Goal: Use online tool/utility: Utilize a website feature to perform a specific function

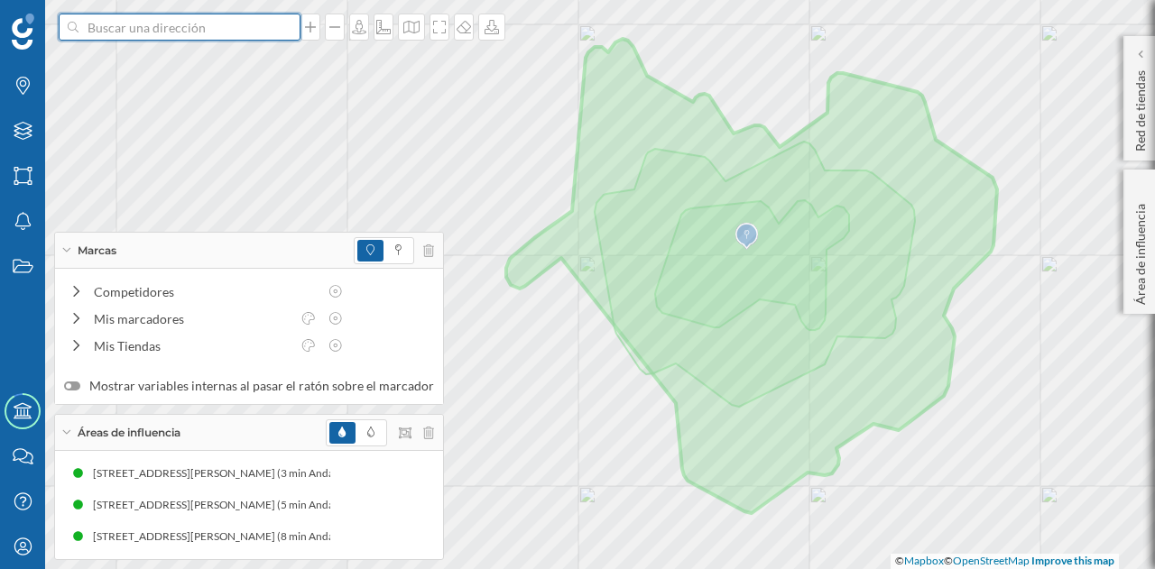
click at [205, 21] on input at bounding box center [179, 27] width 202 height 27
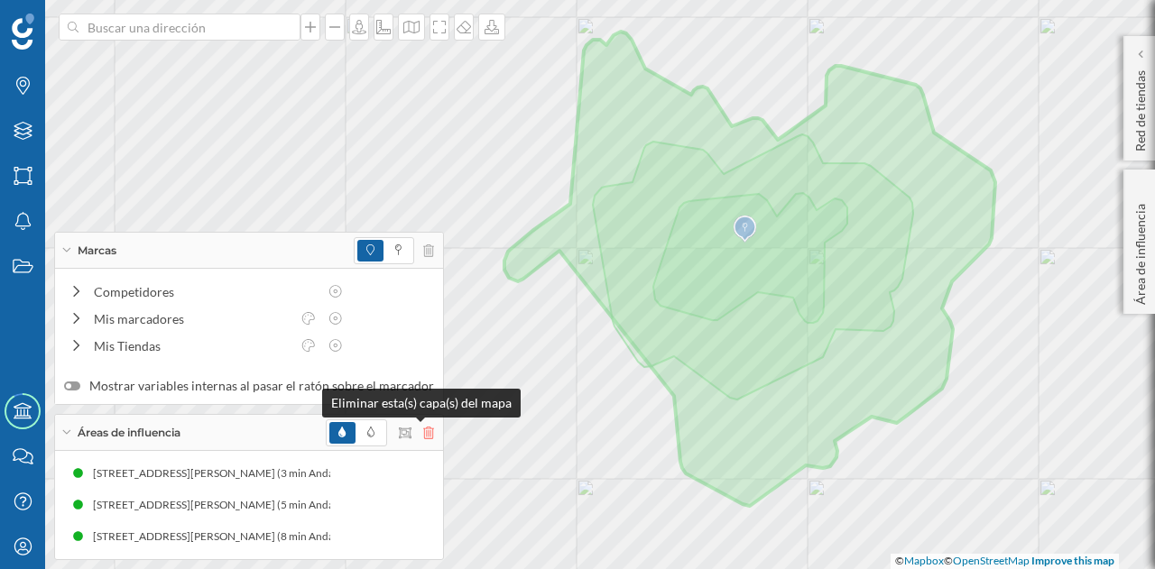
click at [423, 430] on icon at bounding box center [428, 433] width 11 height 13
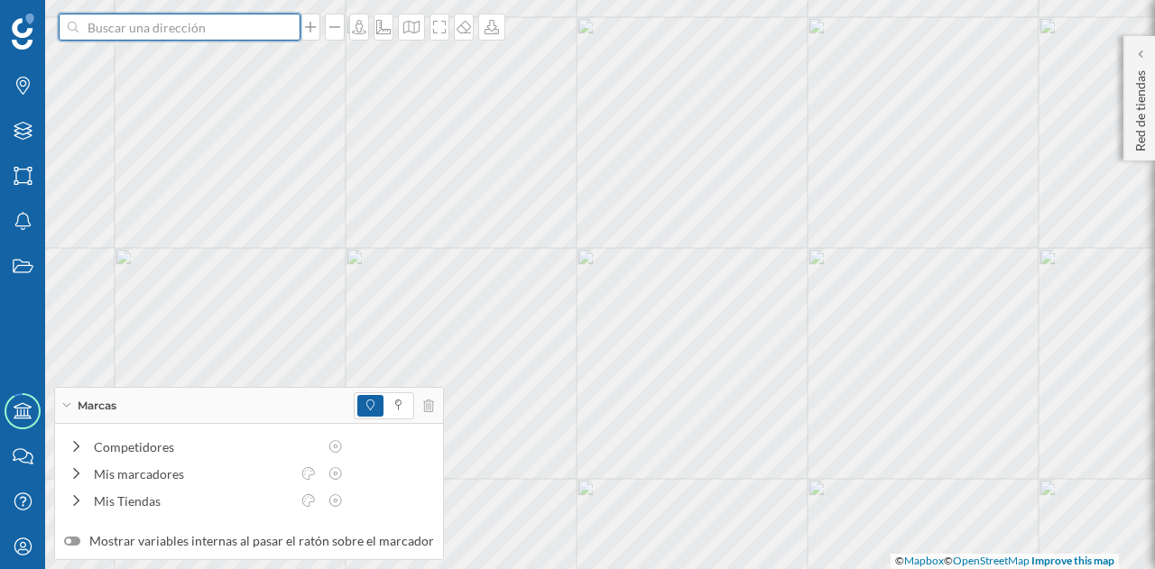
click at [209, 33] on input at bounding box center [179, 27] width 202 height 27
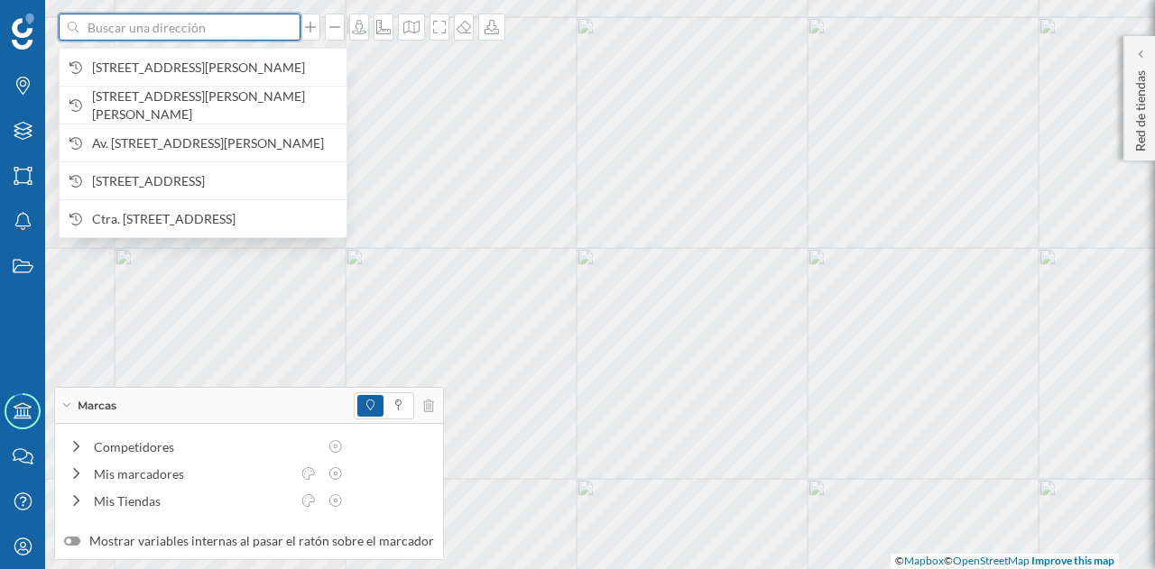
paste input "C. [STREET_ADDRESS][PERSON_NAME]"
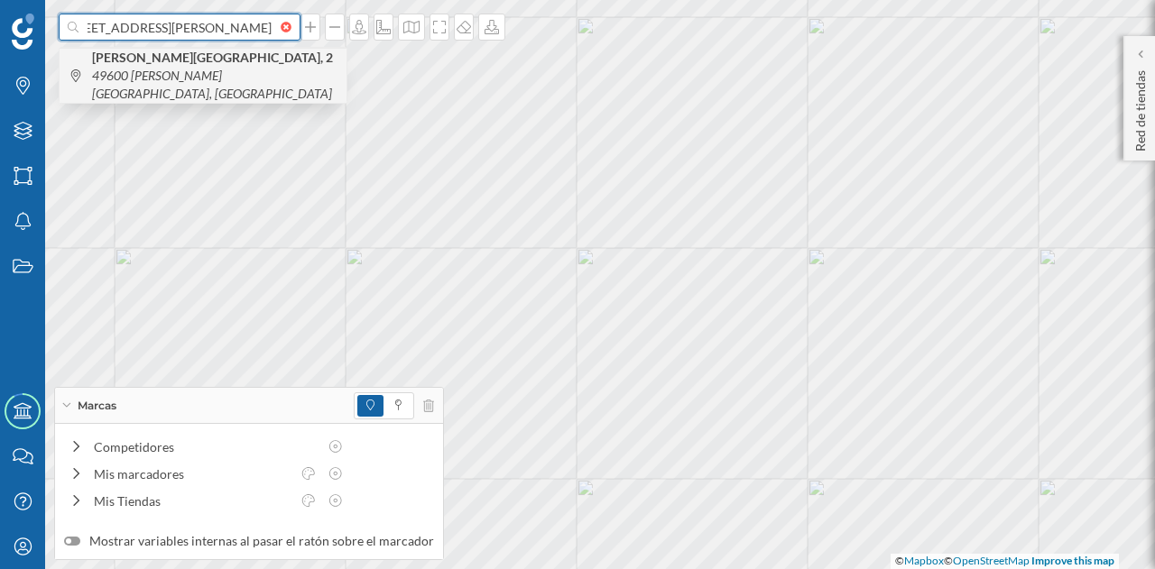
type input "C. [STREET_ADDRESS][PERSON_NAME]"
click at [218, 75] on span "[PERSON_NAME][GEOGRAPHIC_DATA], 2 49600 [GEOGRAPHIC_DATA][PERSON_NAME][GEOGRAPH…" at bounding box center [214, 76] width 245 height 54
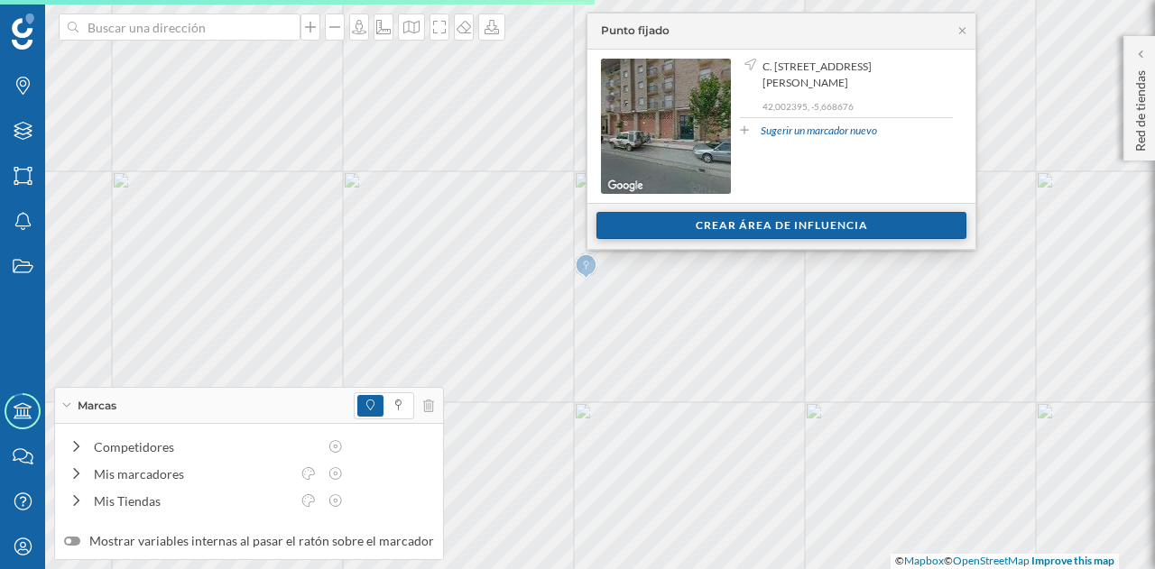
click at [835, 237] on div "Crear área de influencia" at bounding box center [781, 225] width 370 height 27
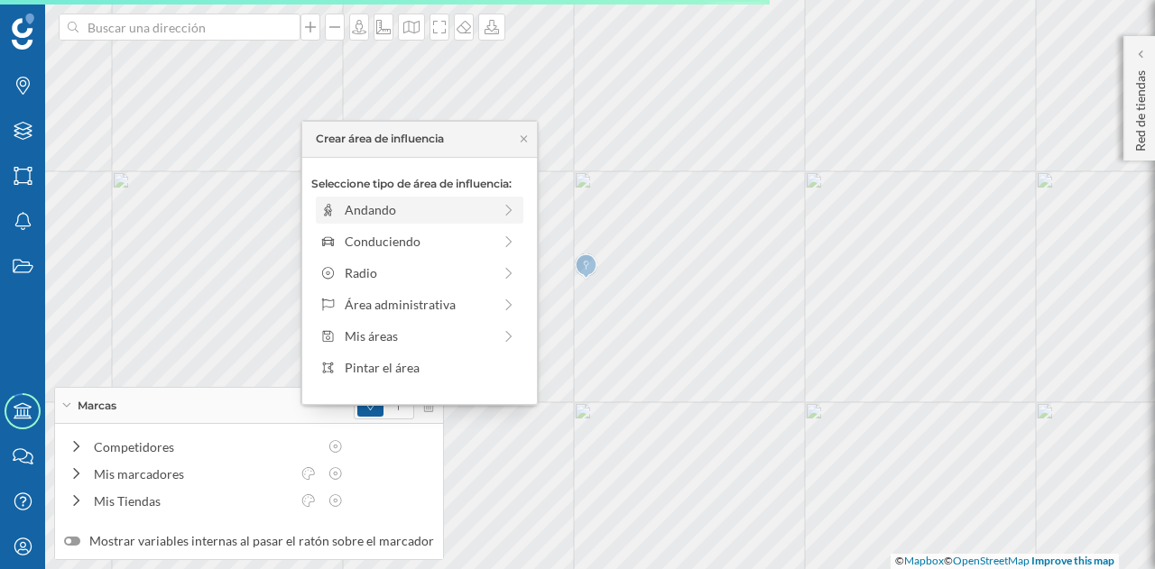
click at [403, 210] on div "Andando" at bounding box center [418, 209] width 147 height 19
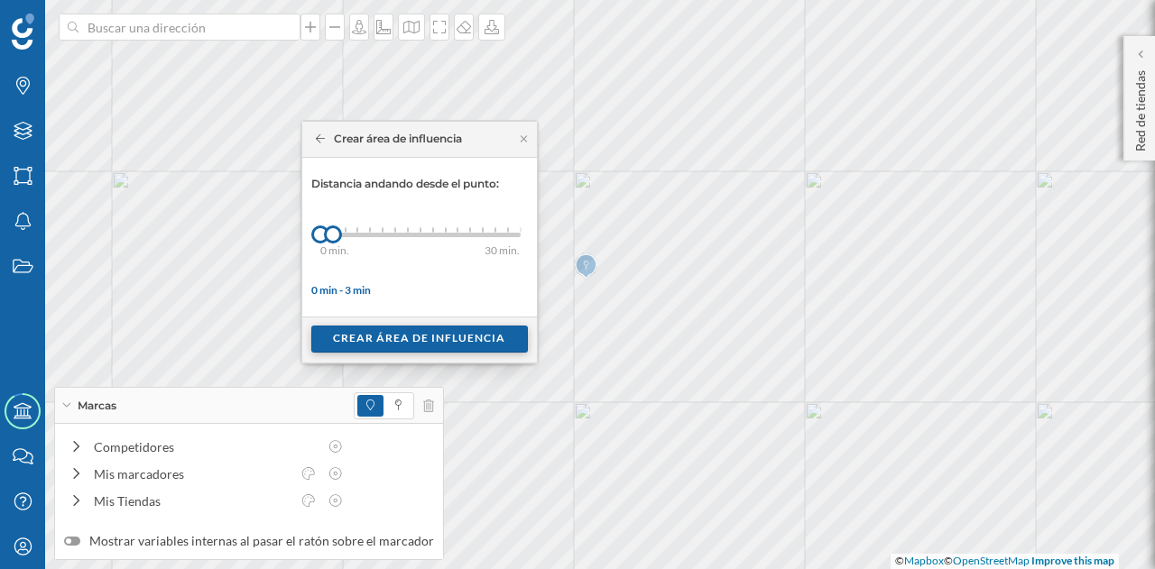
click at [366, 338] on div "Crear área de influencia" at bounding box center [419, 339] width 216 height 27
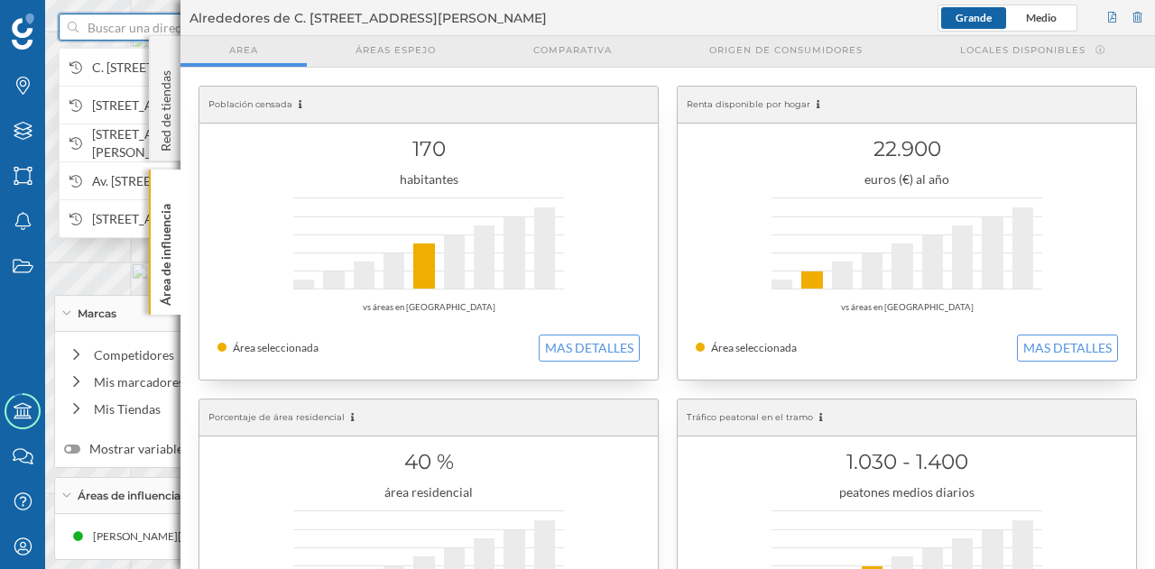
click at [106, 29] on input at bounding box center [179, 27] width 202 height 27
click at [120, 62] on span "C. [STREET_ADDRESS][PERSON_NAME]" at bounding box center [214, 68] width 245 height 18
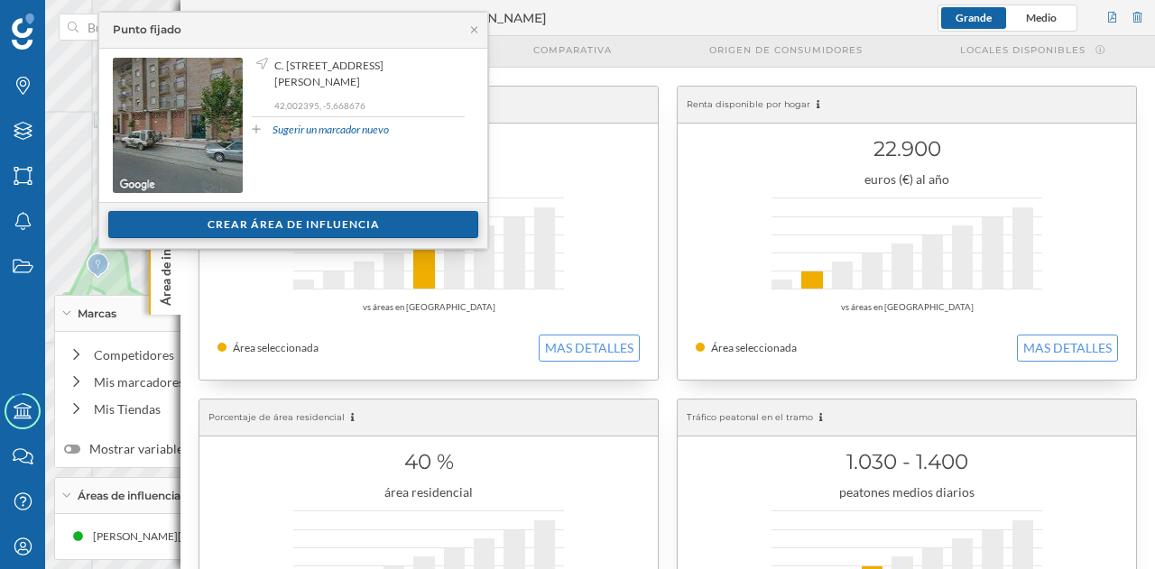
click at [247, 224] on div "Crear área de influencia" at bounding box center [293, 224] width 370 height 27
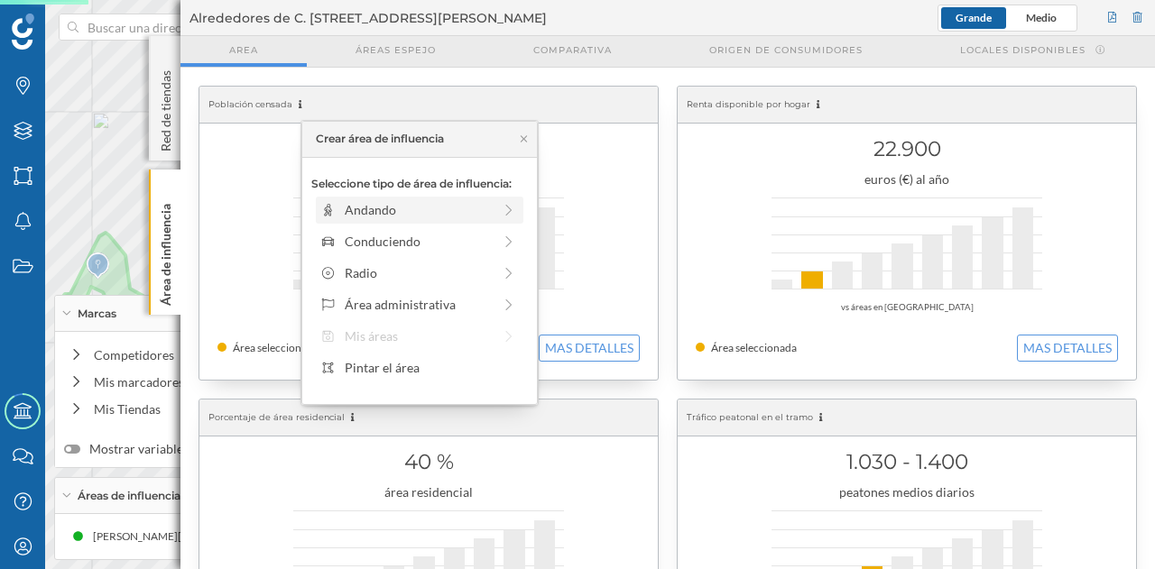
click at [348, 207] on div "Andando" at bounding box center [418, 209] width 147 height 19
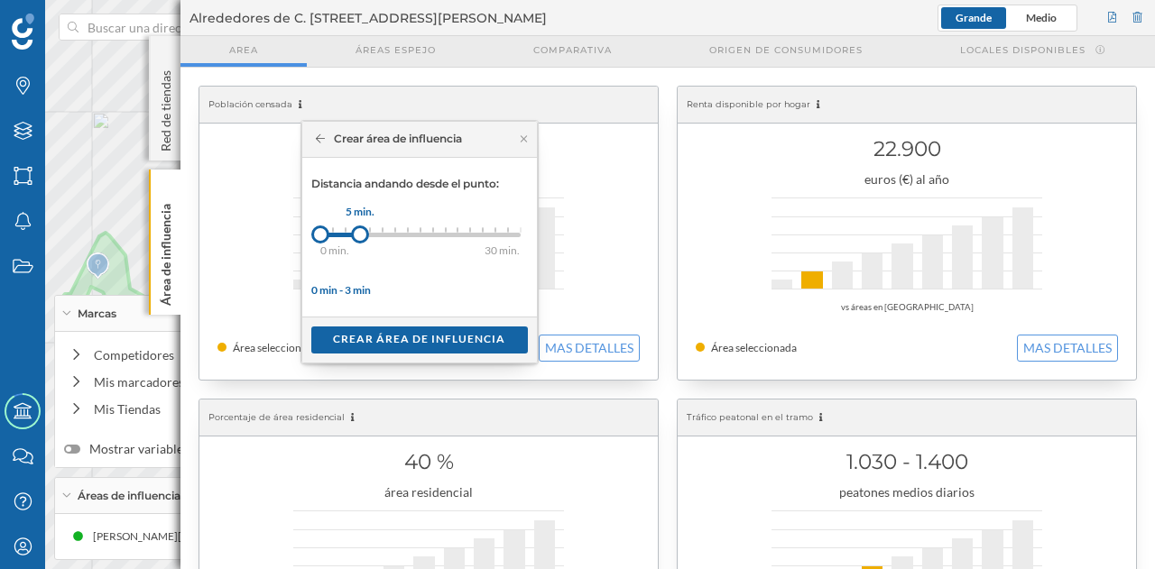
drag, startPoint x: 330, startPoint y: 237, endPoint x: 359, endPoint y: 236, distance: 28.9
click at [359, 236] on div at bounding box center [360, 235] width 18 height 18
click at [394, 334] on div "Crear área de influencia" at bounding box center [419, 339] width 216 height 27
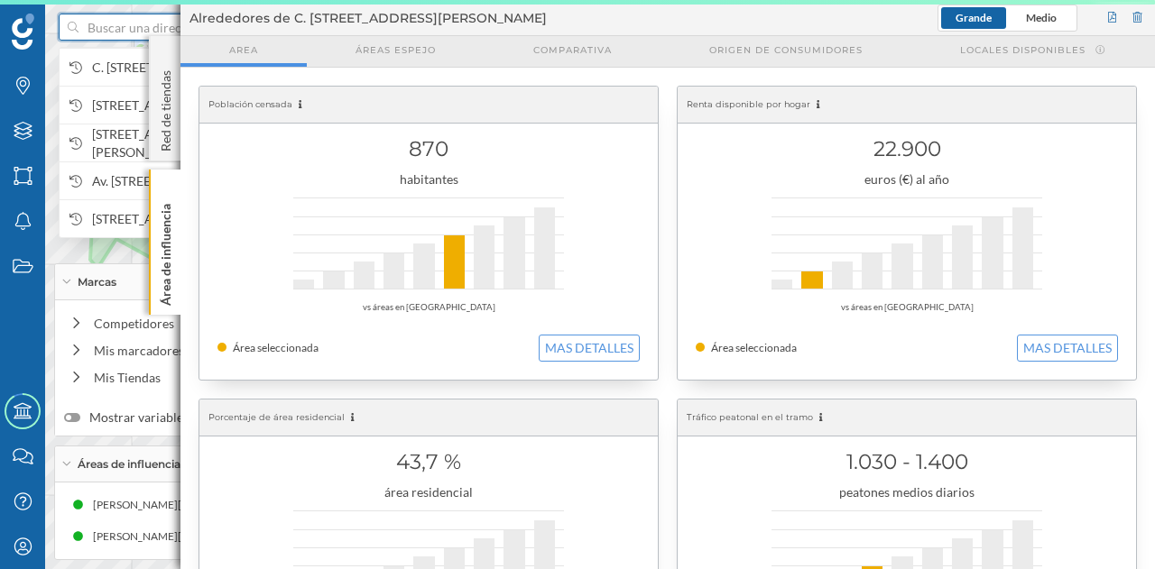
click at [106, 24] on input at bounding box center [179, 27] width 202 height 27
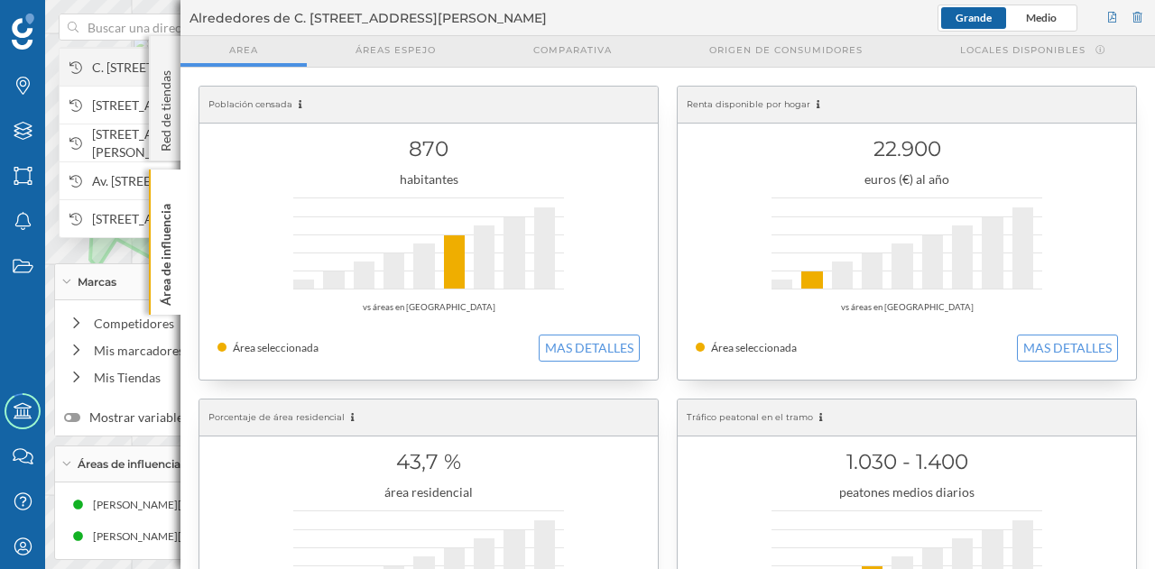
click at [129, 64] on span "C. [STREET_ADDRESS][PERSON_NAME]" at bounding box center [214, 68] width 245 height 18
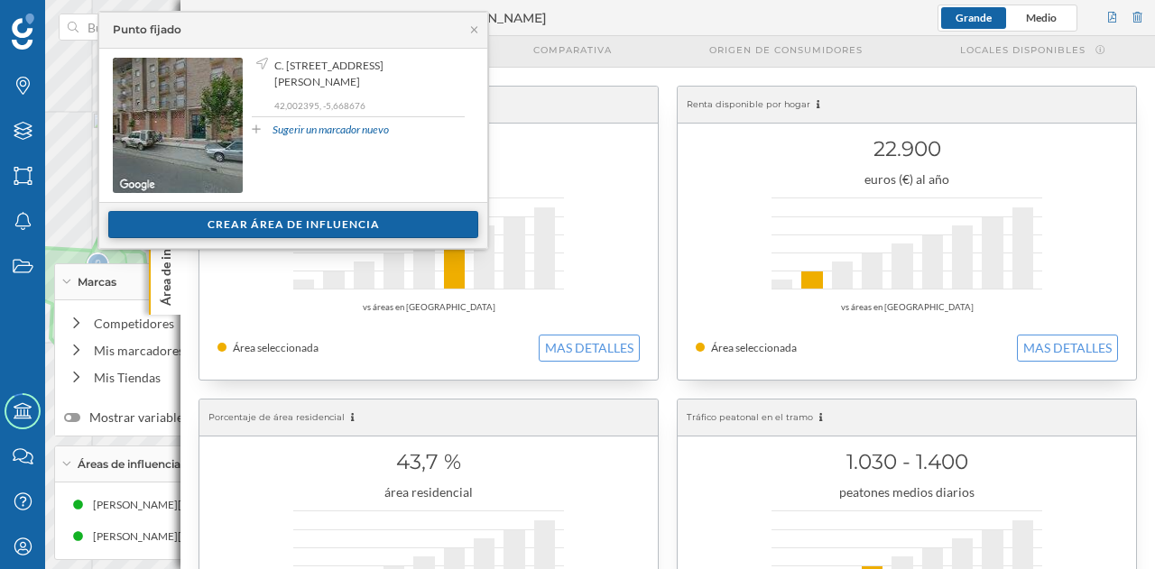
click at [290, 226] on div "Crear área de influencia" at bounding box center [293, 224] width 370 height 27
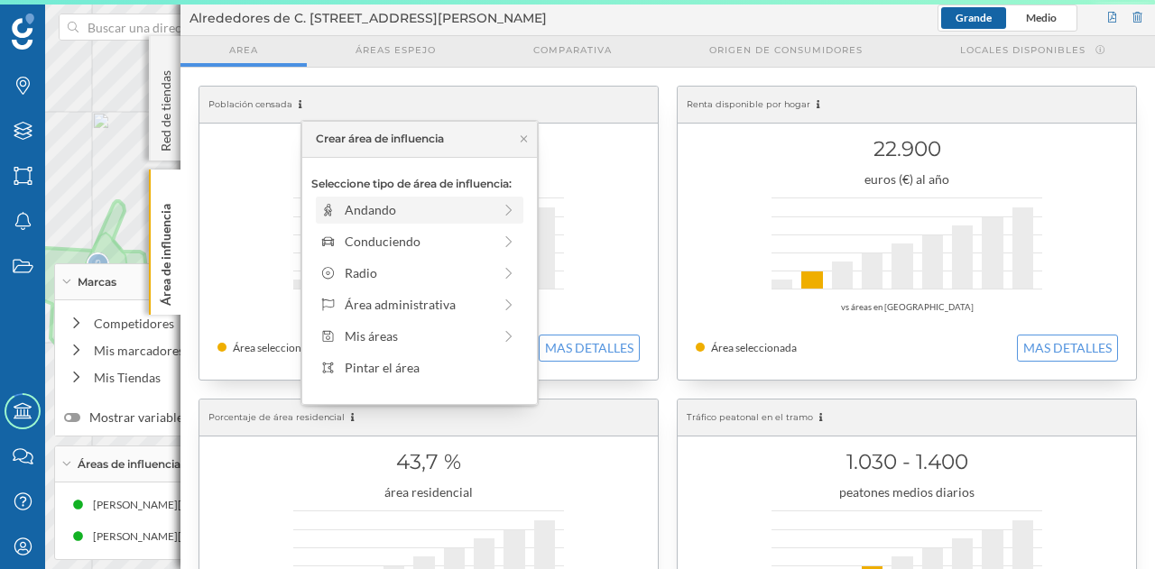
click at [366, 207] on div "Andando" at bounding box center [418, 209] width 147 height 19
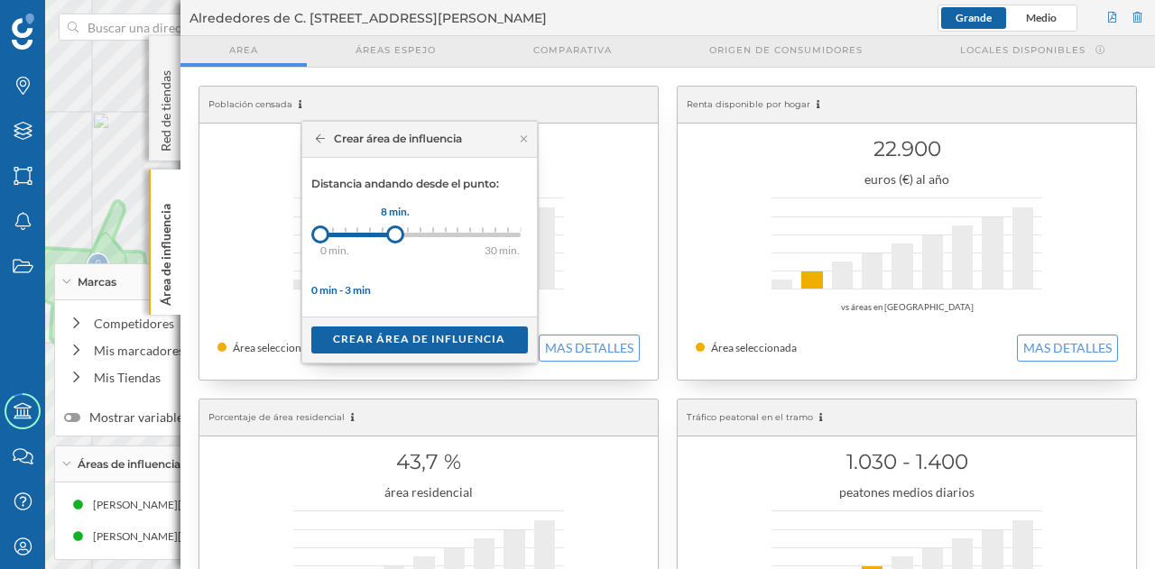
drag, startPoint x: 337, startPoint y: 237, endPoint x: 394, endPoint y: 235, distance: 56.9
click at [394, 235] on div at bounding box center [395, 235] width 18 height 18
click at [407, 340] on div "Crear área de influencia" at bounding box center [419, 339] width 216 height 27
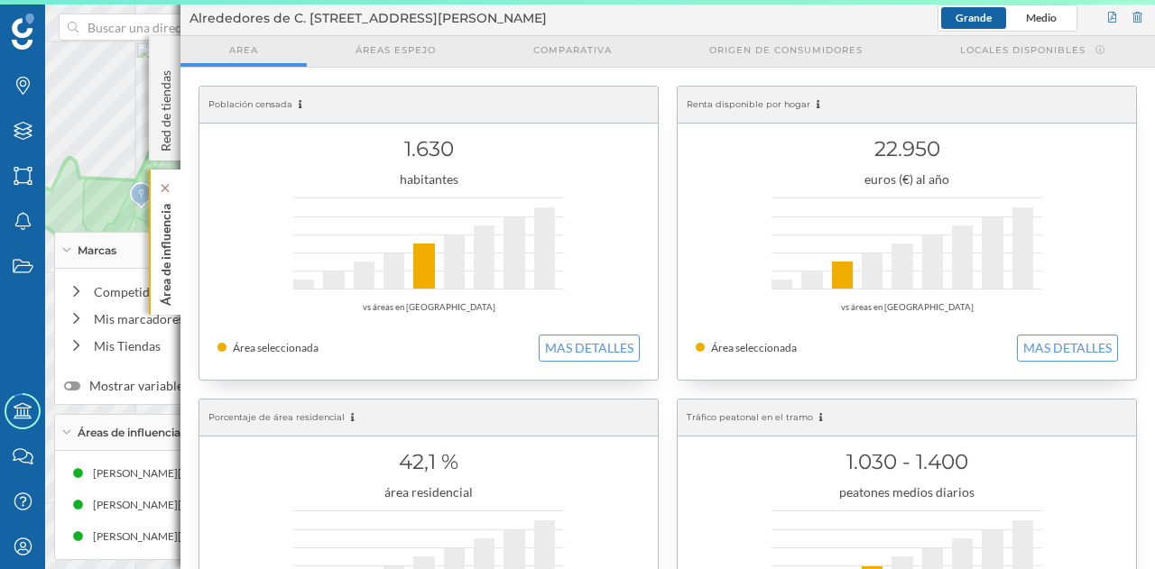
click at [169, 229] on p "Área de influencia" at bounding box center [166, 251] width 18 height 109
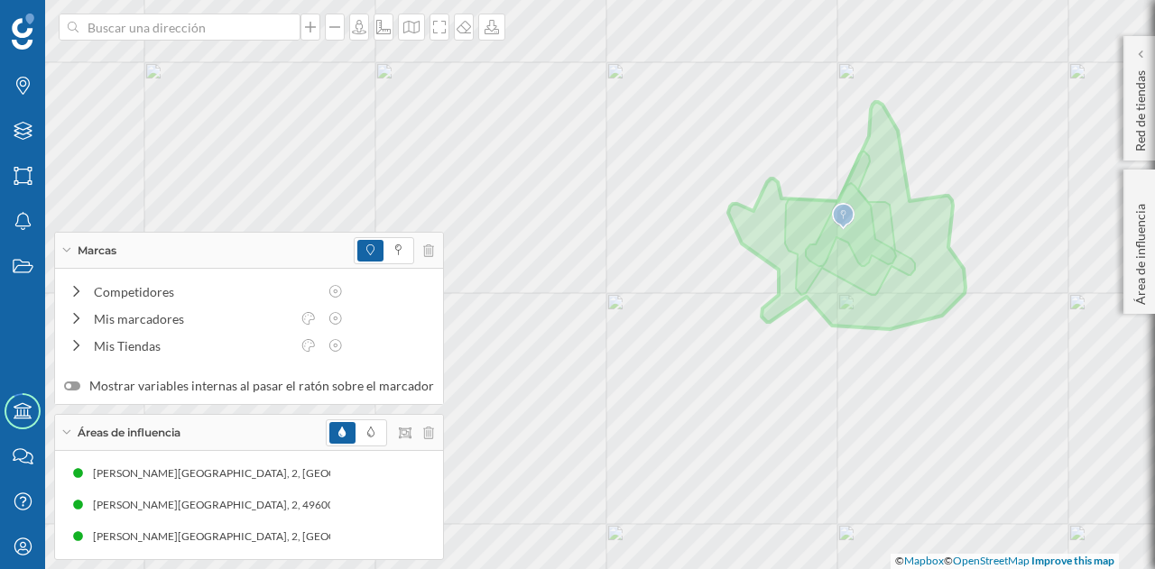
click at [284, 24] on div at bounding box center [291, 27] width 20 height 11
click at [281, 24] on input at bounding box center [179, 27] width 202 height 27
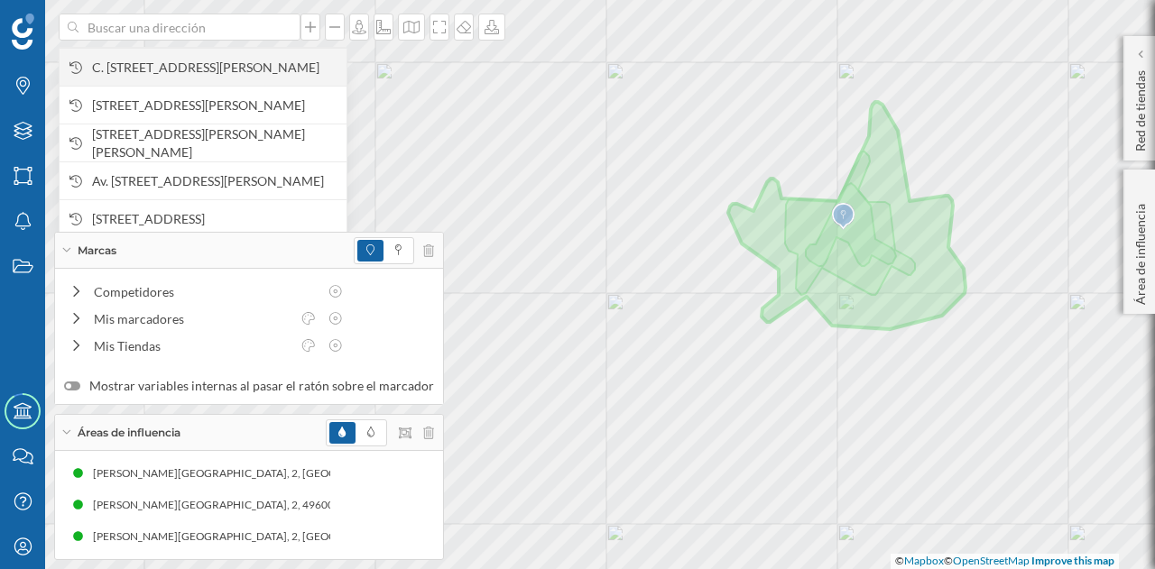
click at [257, 59] on span "C. [STREET_ADDRESS][PERSON_NAME]" at bounding box center [214, 68] width 245 height 18
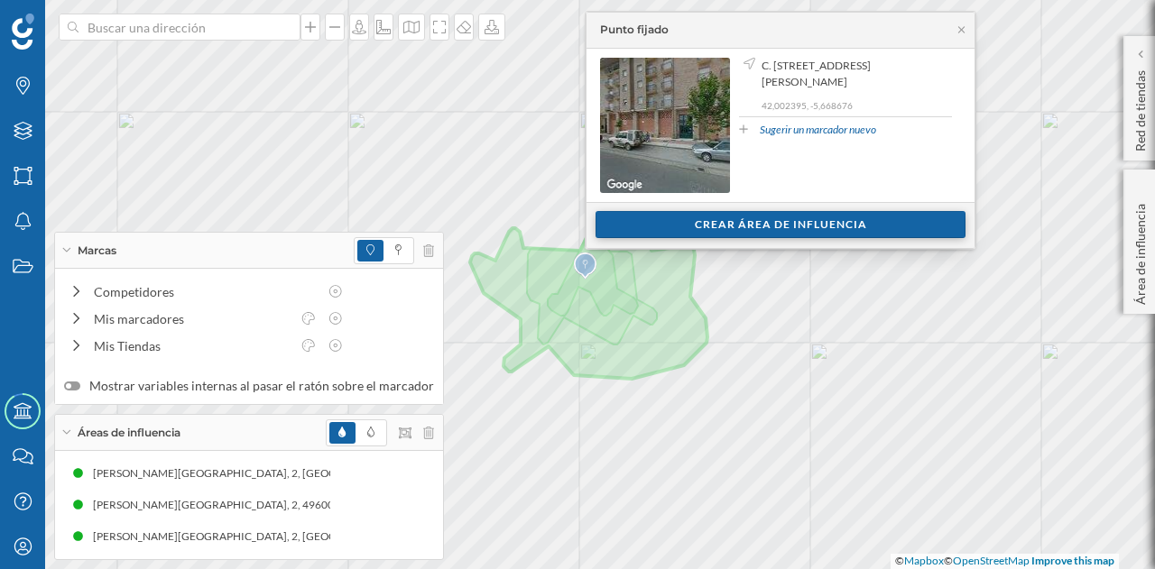
click at [736, 219] on div "Crear área de influencia" at bounding box center [780, 224] width 370 height 27
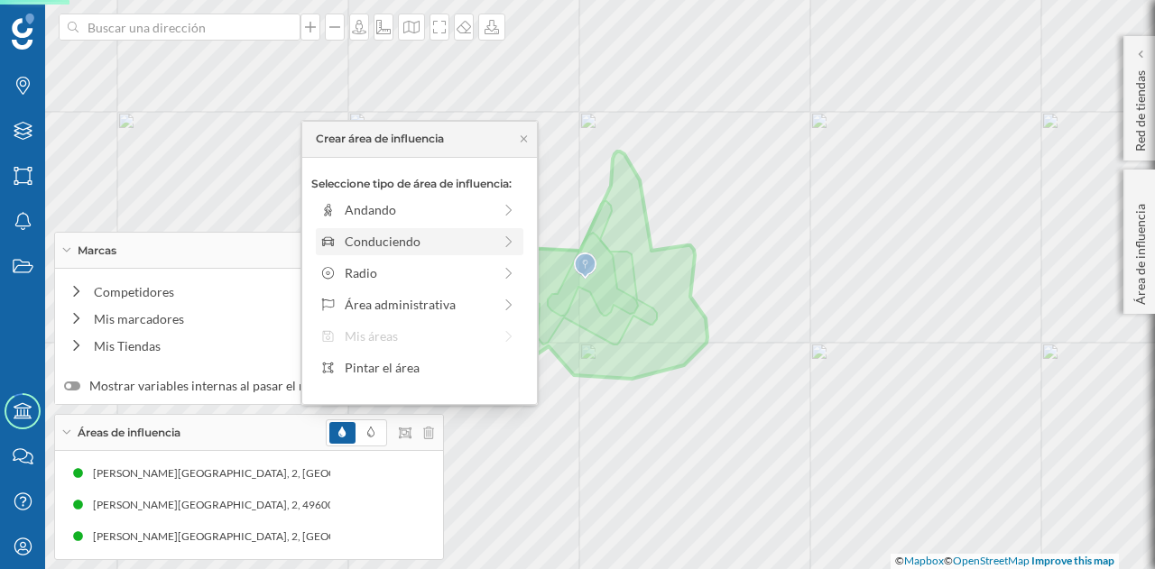
click at [437, 237] on div "Conduciendo" at bounding box center [418, 241] width 147 height 19
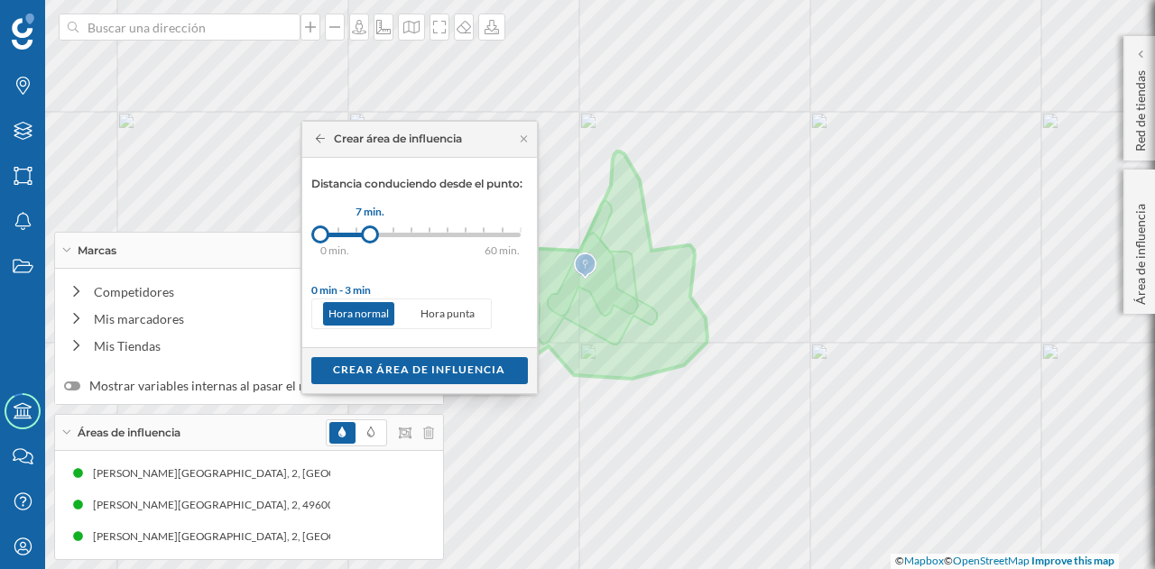
drag, startPoint x: 345, startPoint y: 230, endPoint x: 370, endPoint y: 233, distance: 25.4
click at [370, 233] on div at bounding box center [370, 235] width 18 height 18
click at [388, 368] on div "Crear área de influencia" at bounding box center [419, 369] width 216 height 27
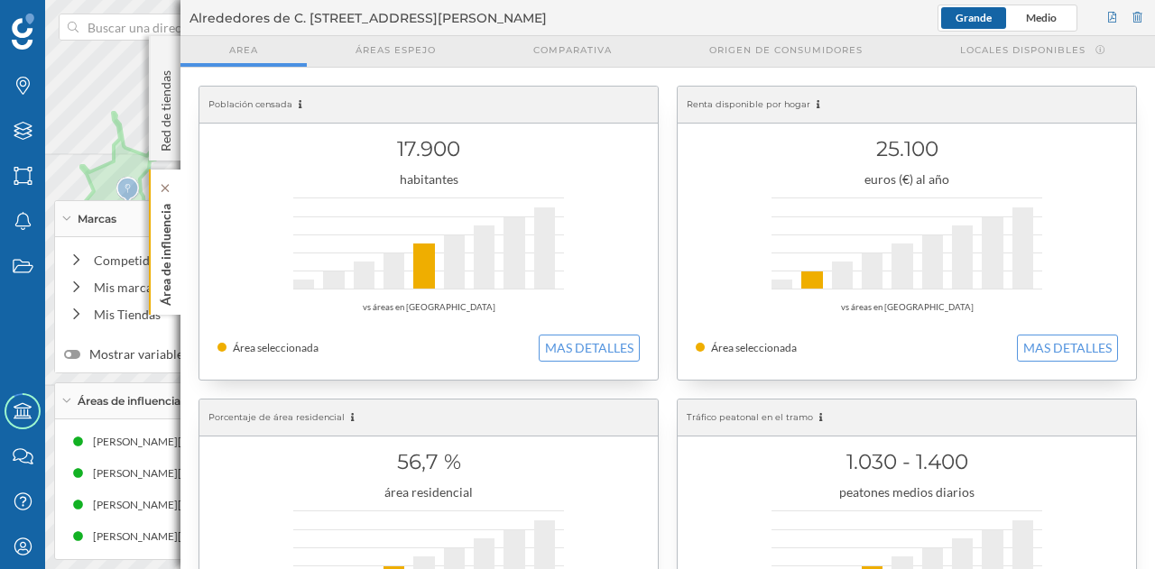
click at [172, 255] on p "Área de influencia" at bounding box center [166, 251] width 18 height 109
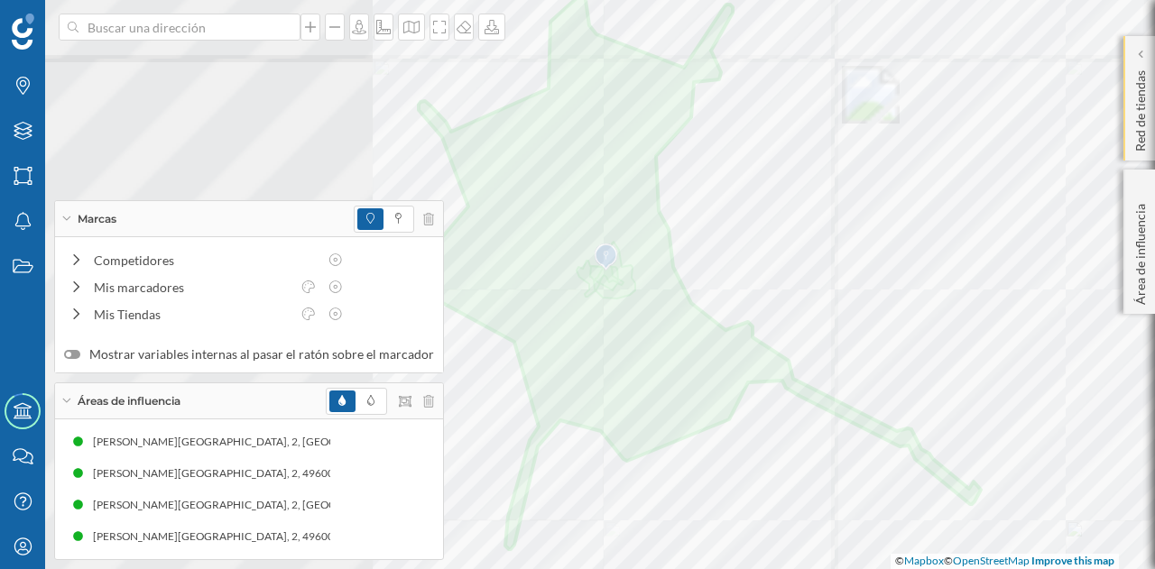
click at [1154, 155] on div "Marcas Capas Áreas Notificaciones Estados Academy Contacta con nosotros Centro …" at bounding box center [577, 284] width 1155 height 569
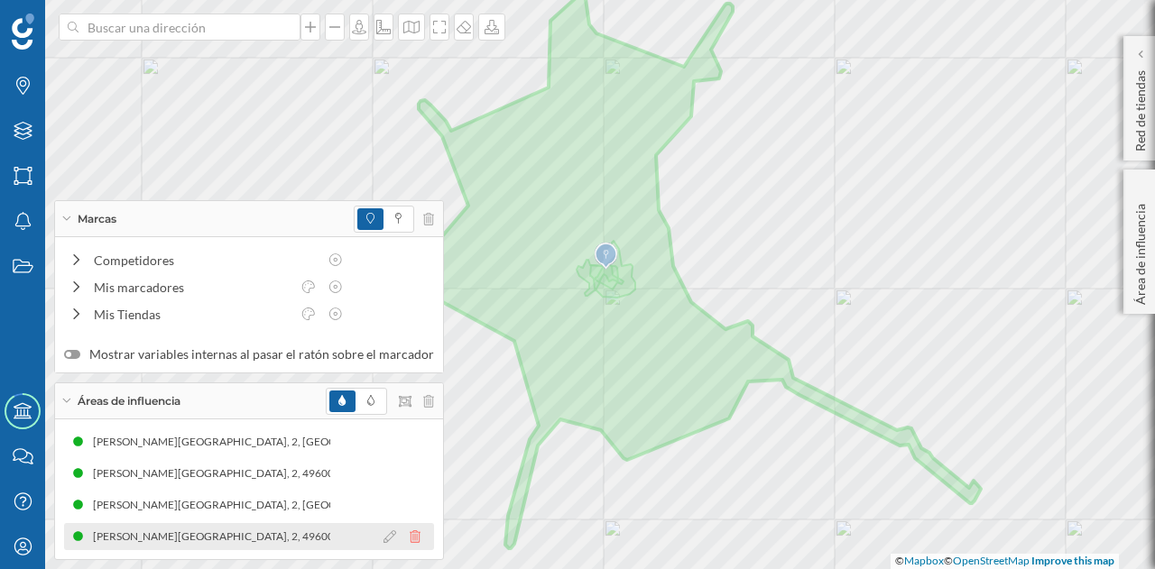
click at [410, 535] on icon at bounding box center [415, 536] width 11 height 13
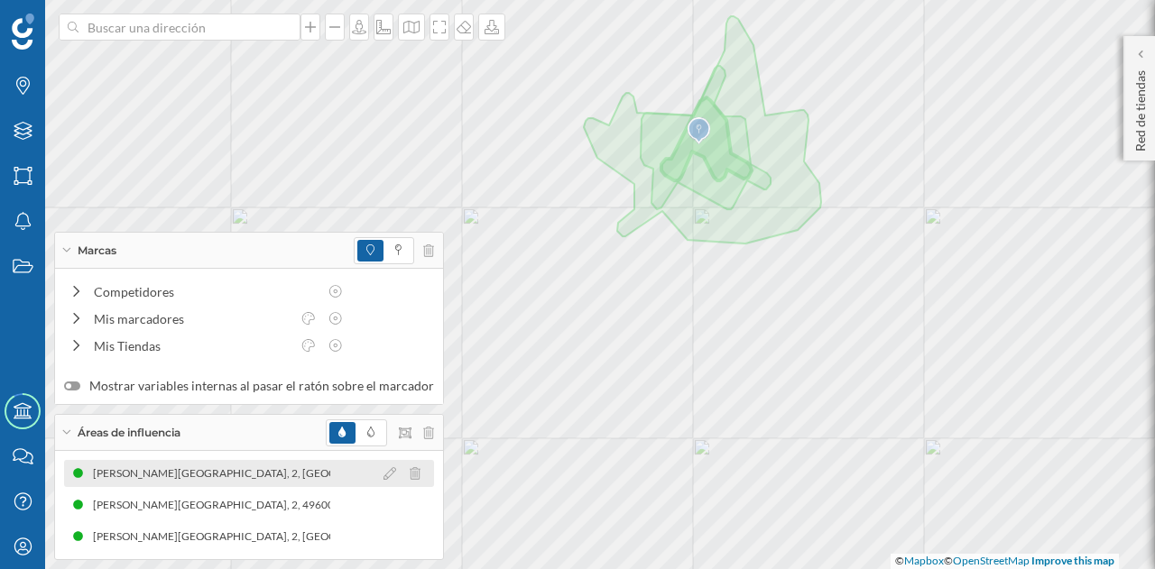
click at [228, 486] on div "[PERSON_NAME][GEOGRAPHIC_DATA], 2, [GEOGRAPHIC_DATA][PERSON_NAME][GEOGRAPHIC_DA…" at bounding box center [249, 473] width 370 height 27
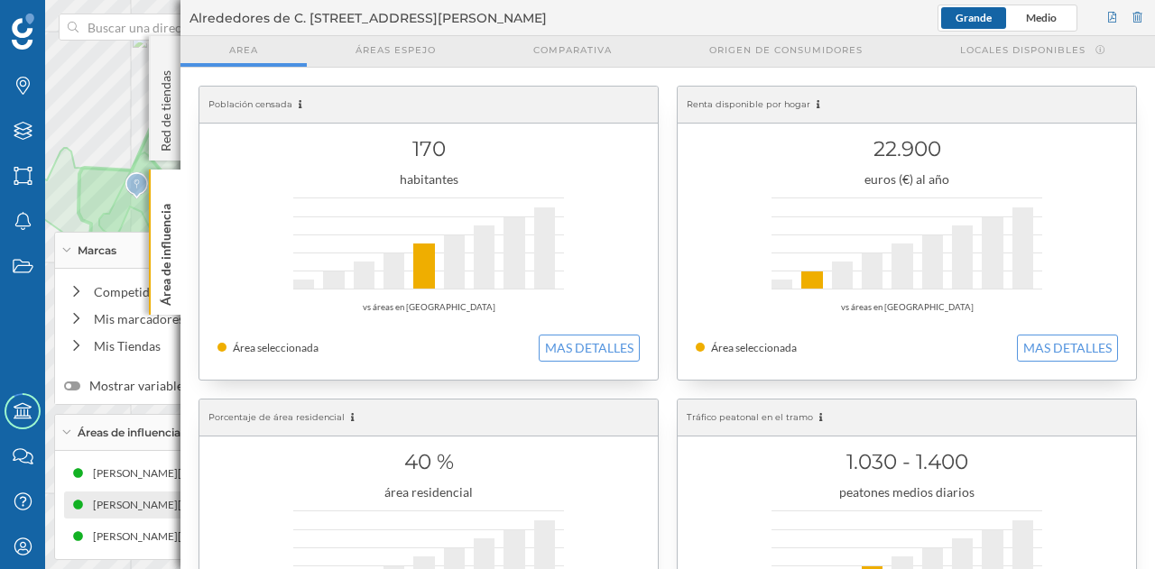
click at [141, 495] on div "[PERSON_NAME][GEOGRAPHIC_DATA], 2, 49600 [GEOGRAPHIC_DATA][PERSON_NAME][GEOGRAP…" at bounding box center [249, 505] width 370 height 27
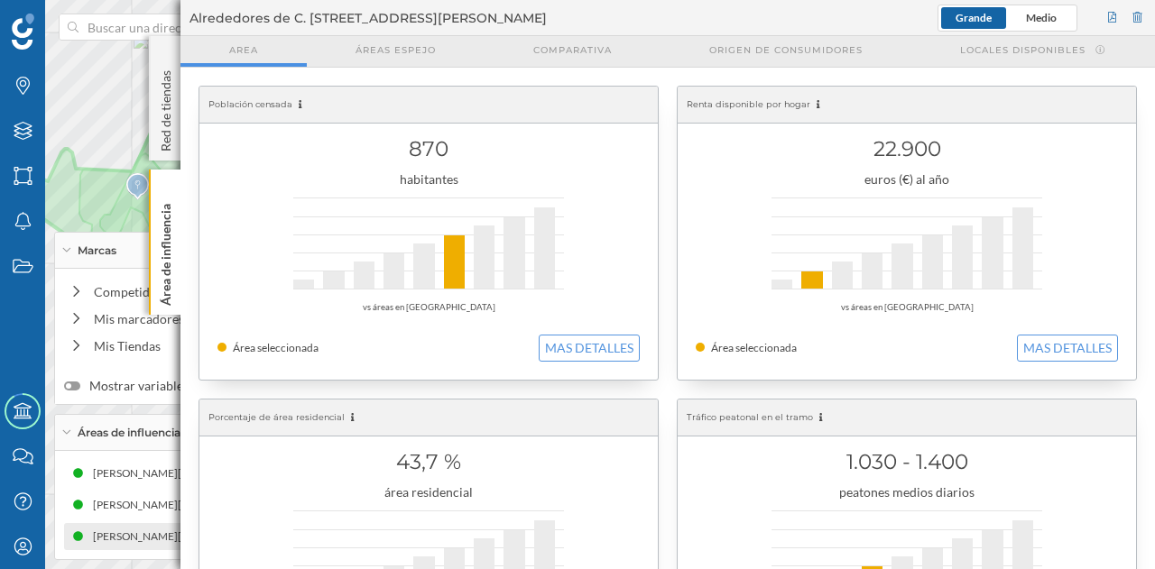
click at [114, 548] on div "[PERSON_NAME][GEOGRAPHIC_DATA], 2, [GEOGRAPHIC_DATA][PERSON_NAME][GEOGRAPHIC_DA…" at bounding box center [249, 536] width 370 height 27
